Goal: Ask a question

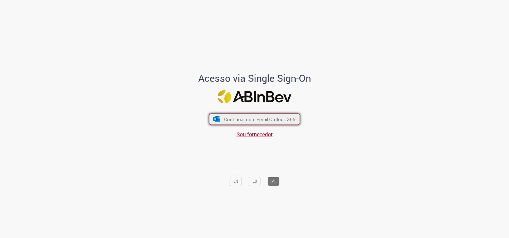
click at [288, 115] on button "Continuar com Email Outlook 365" at bounding box center [254, 119] width 91 height 11
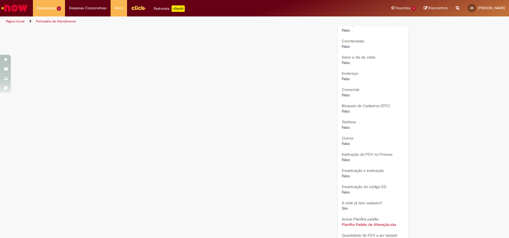
scroll to position [577, 0]
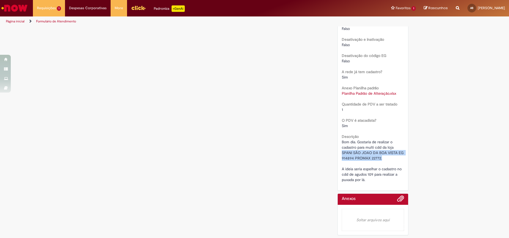
drag, startPoint x: 339, startPoint y: 153, endPoint x: 379, endPoint y: 160, distance: 40.7
click at [379, 160] on span "Bom dia. Gostaria de realizar o cadastro para multi cdd da loja SPANI SÃO JOAO …" at bounding box center [373, 161] width 63 height 43
copy span "SPANI SÃO JOAO DA BOA VISTA EG 914894 PROMAX 22772."
